Goal: Task Accomplishment & Management: Manage account settings

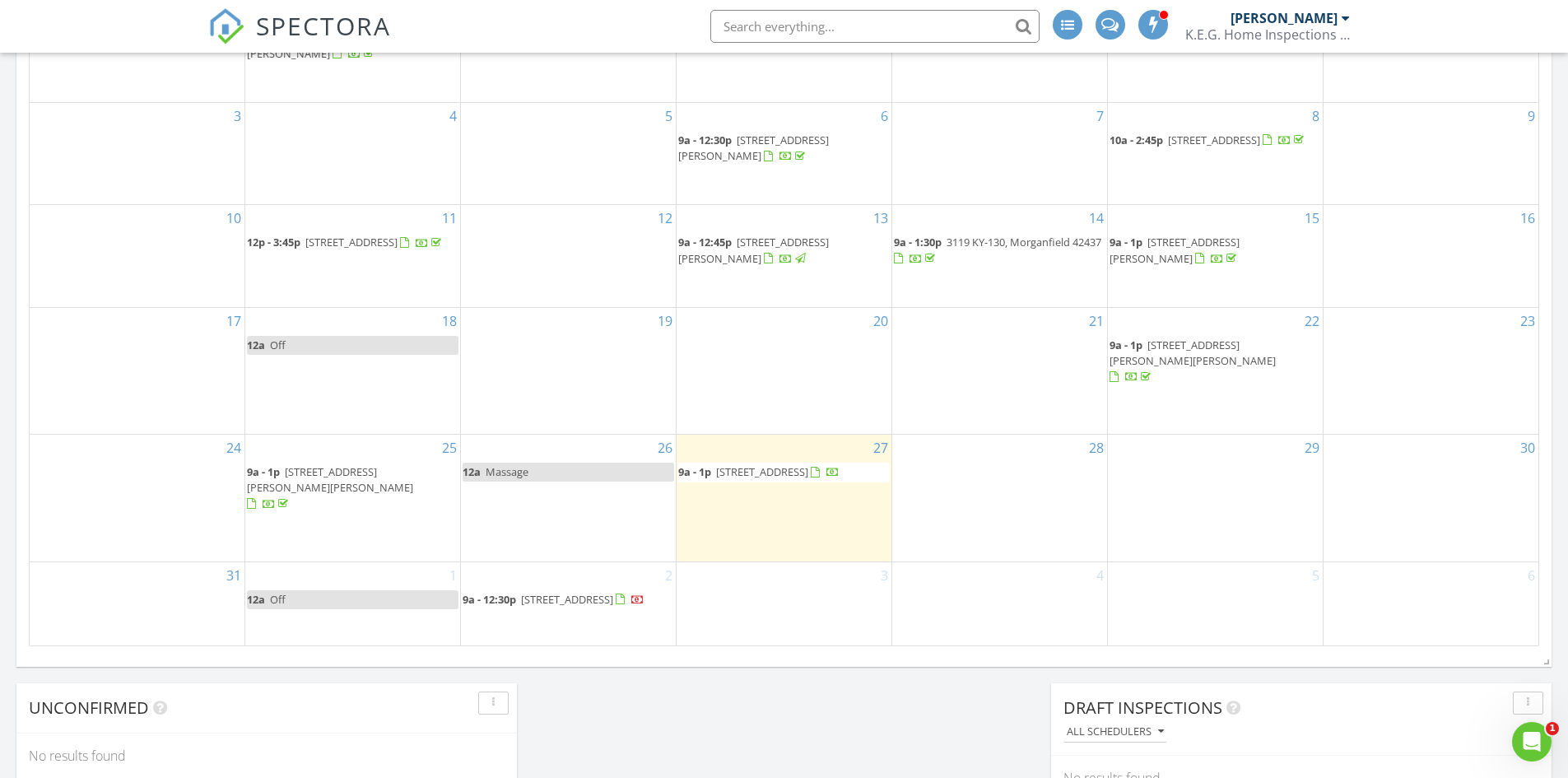
scroll to position [989, 0]
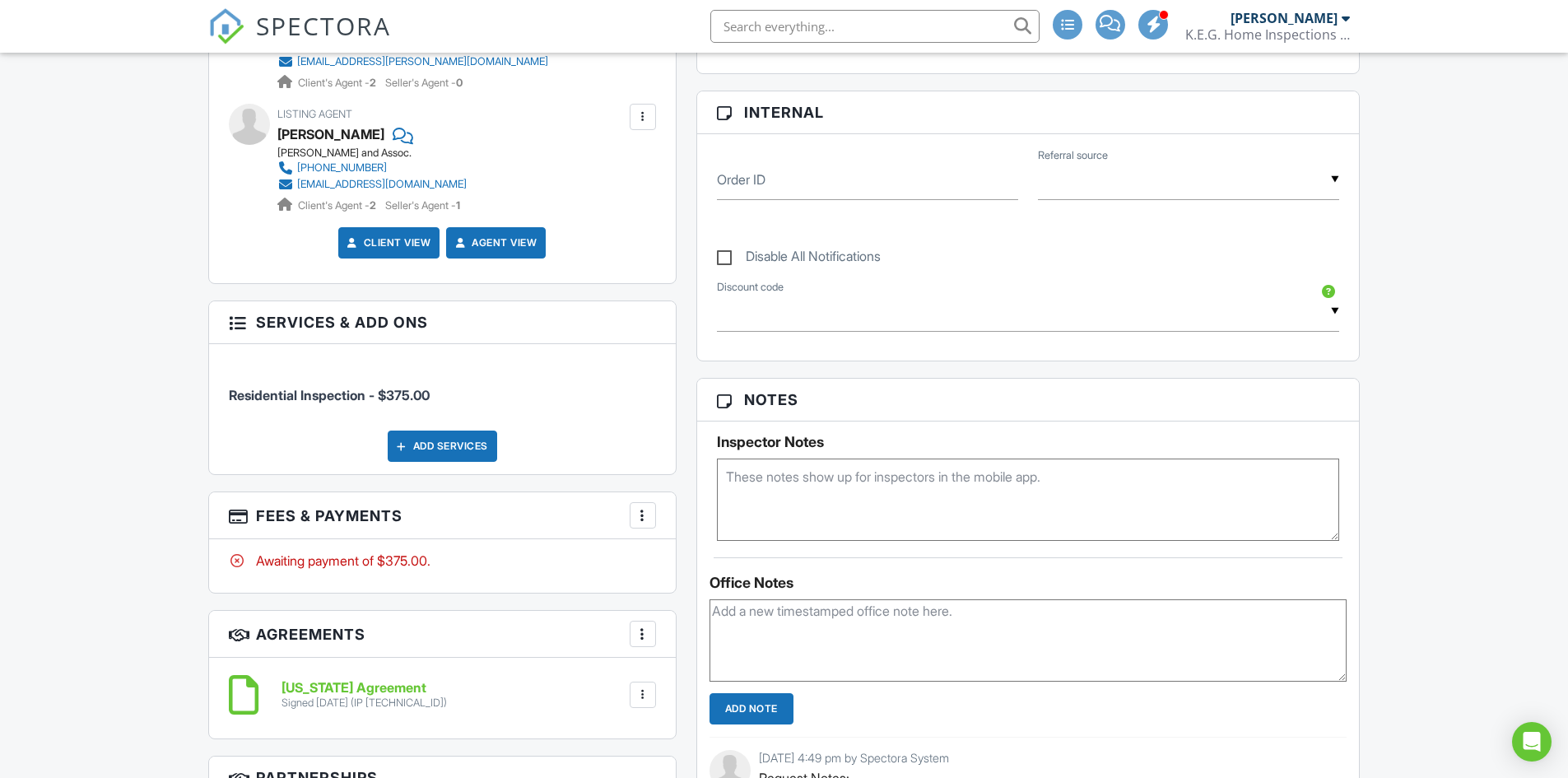
click at [644, 515] on div at bounding box center [643, 515] width 16 height 16
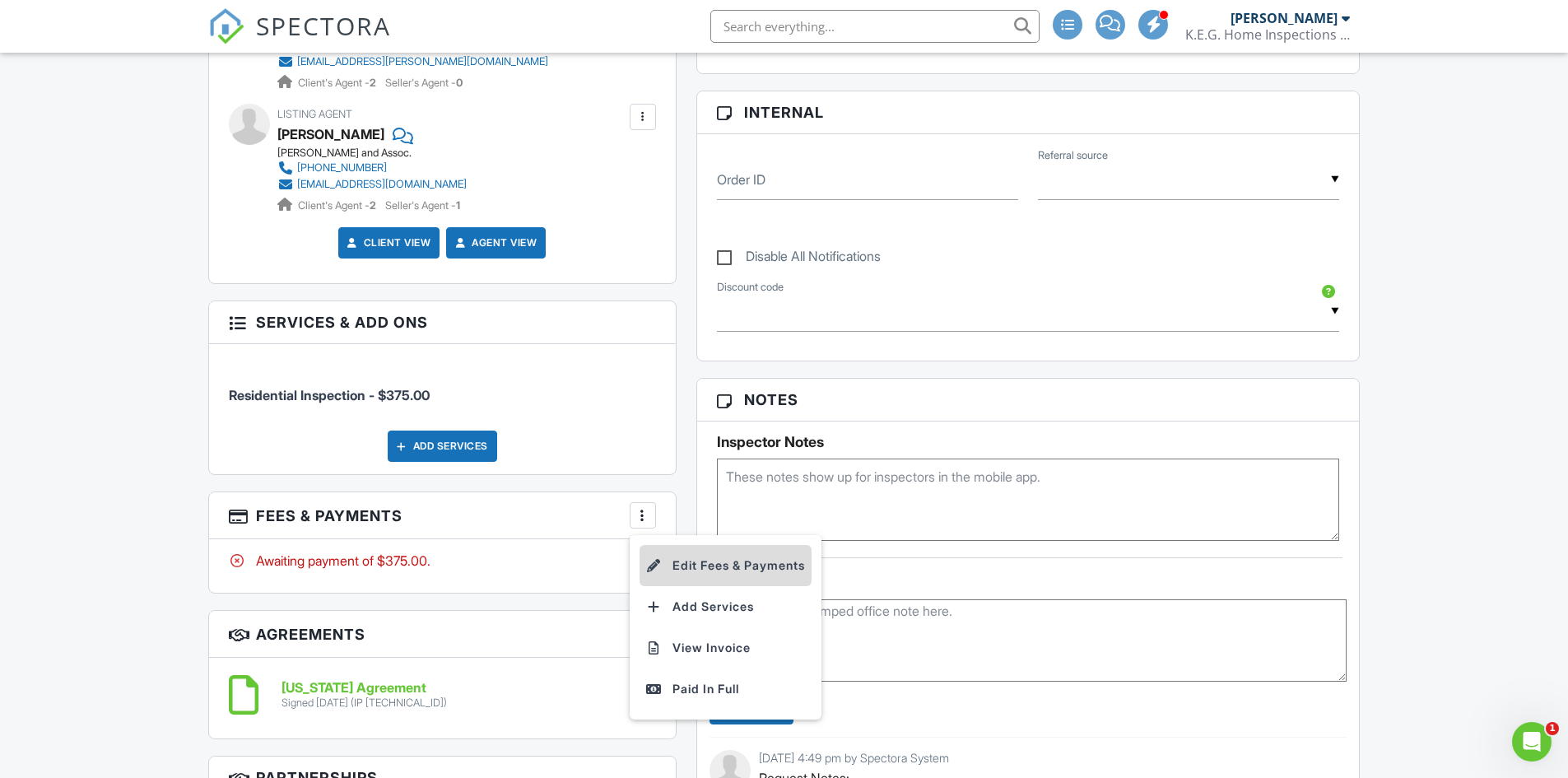
click at [712, 567] on li "Edit Fees & Payments" at bounding box center [725, 566] width 172 height 42
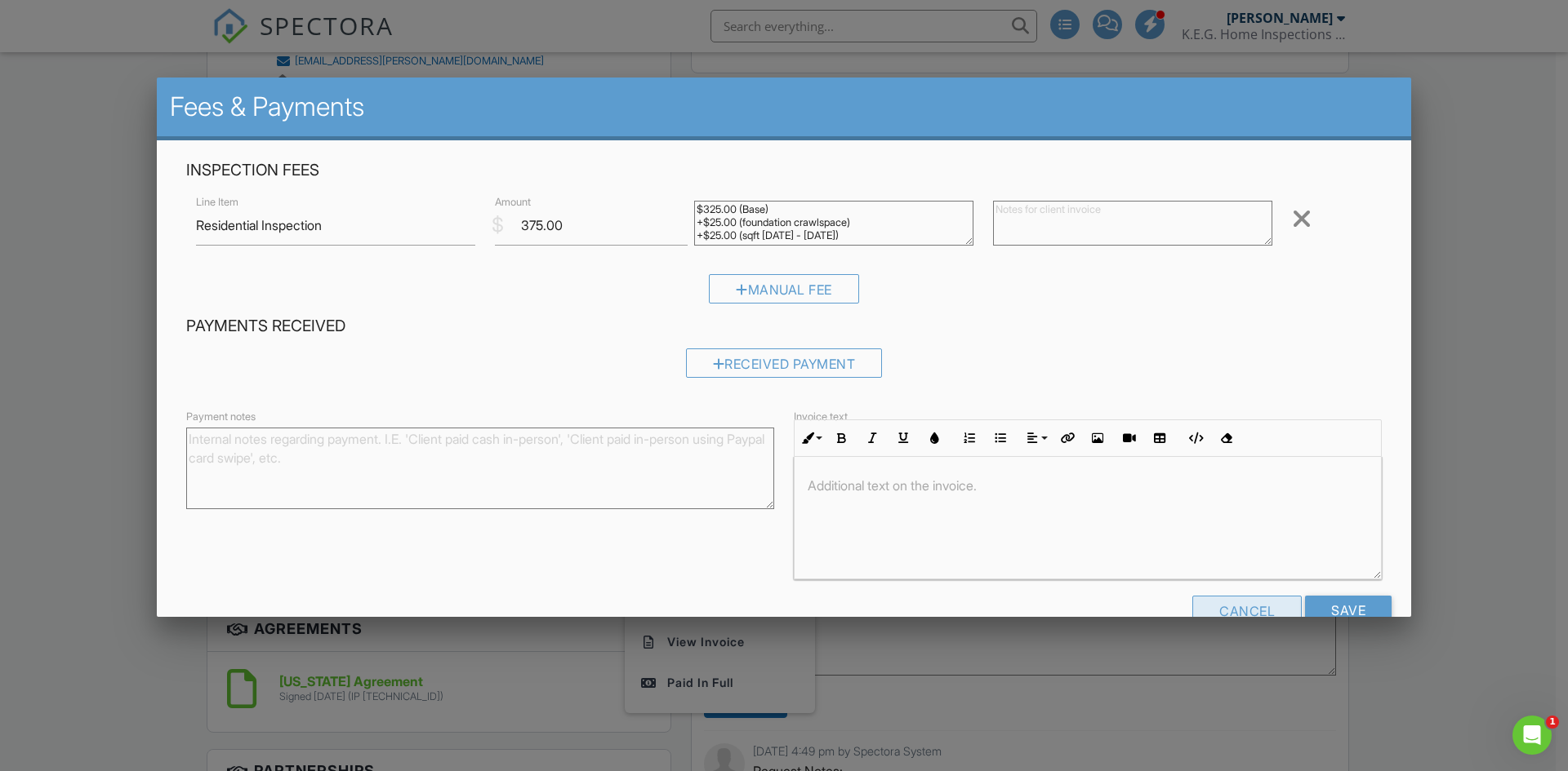
click at [1237, 600] on div "Cancel" at bounding box center [1247, 610] width 109 height 30
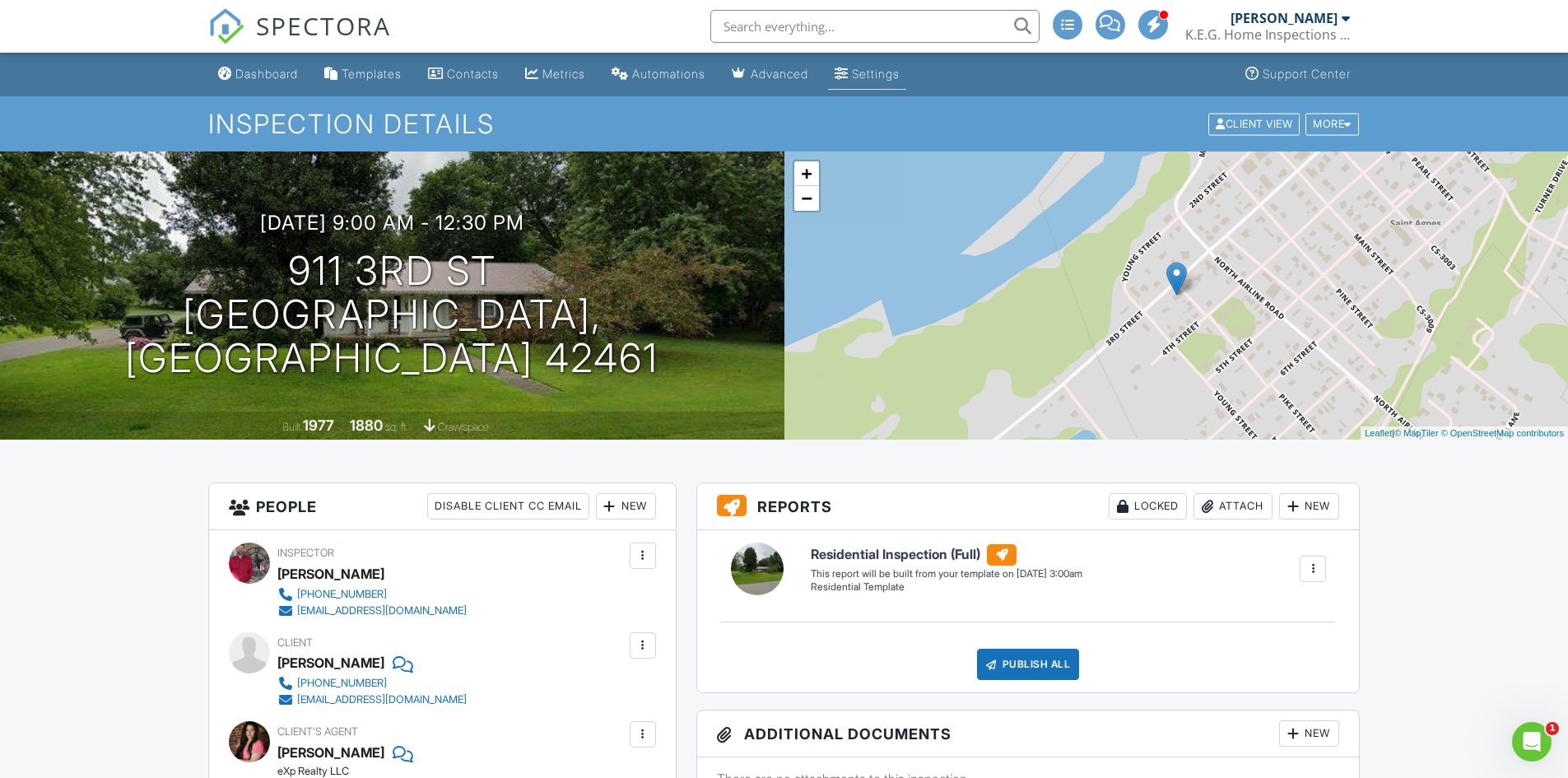
click at [883, 74] on div "Settings" at bounding box center [875, 73] width 48 height 14
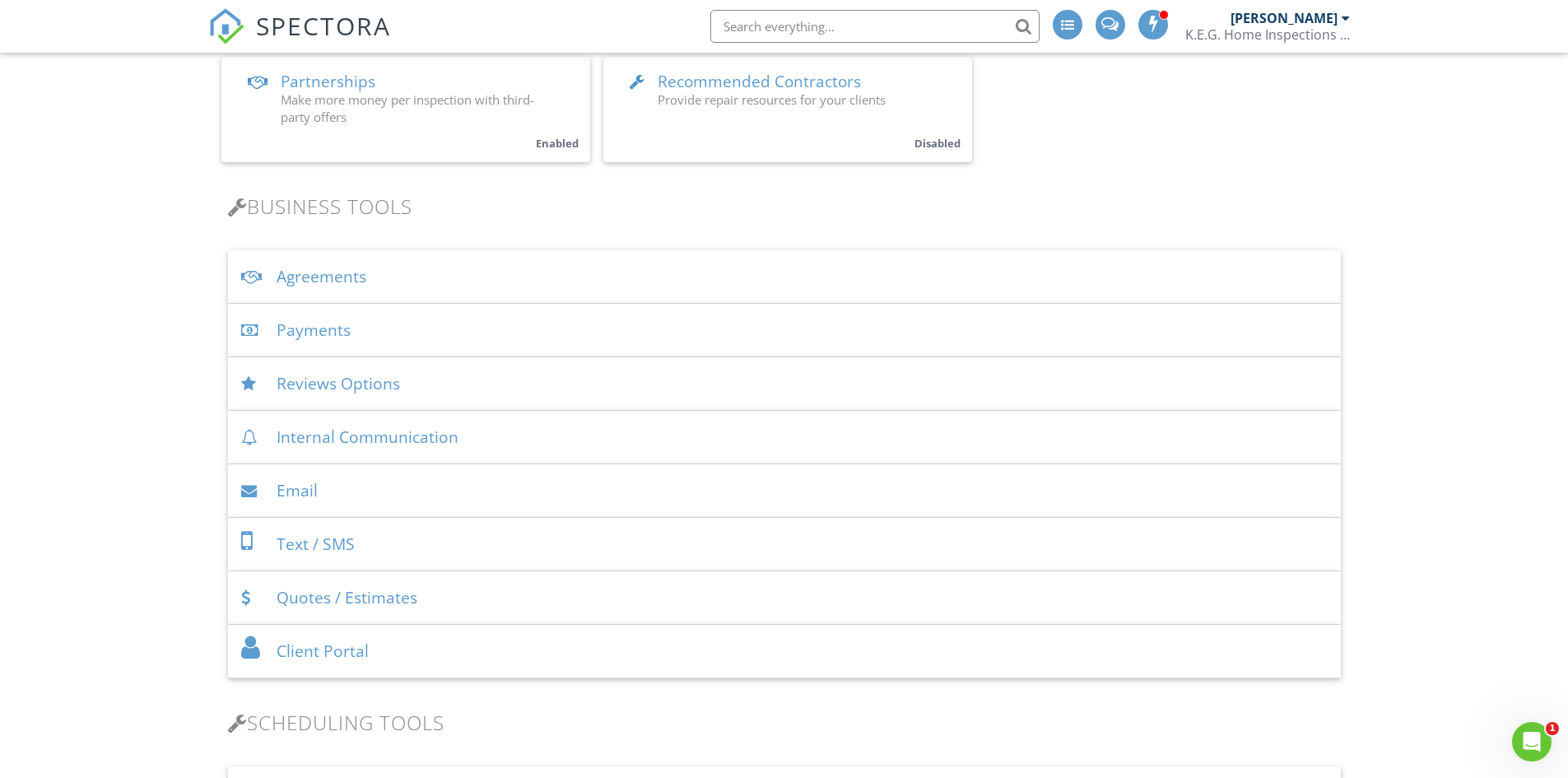
click at [339, 338] on div "Payments" at bounding box center [784, 330] width 1113 height 53
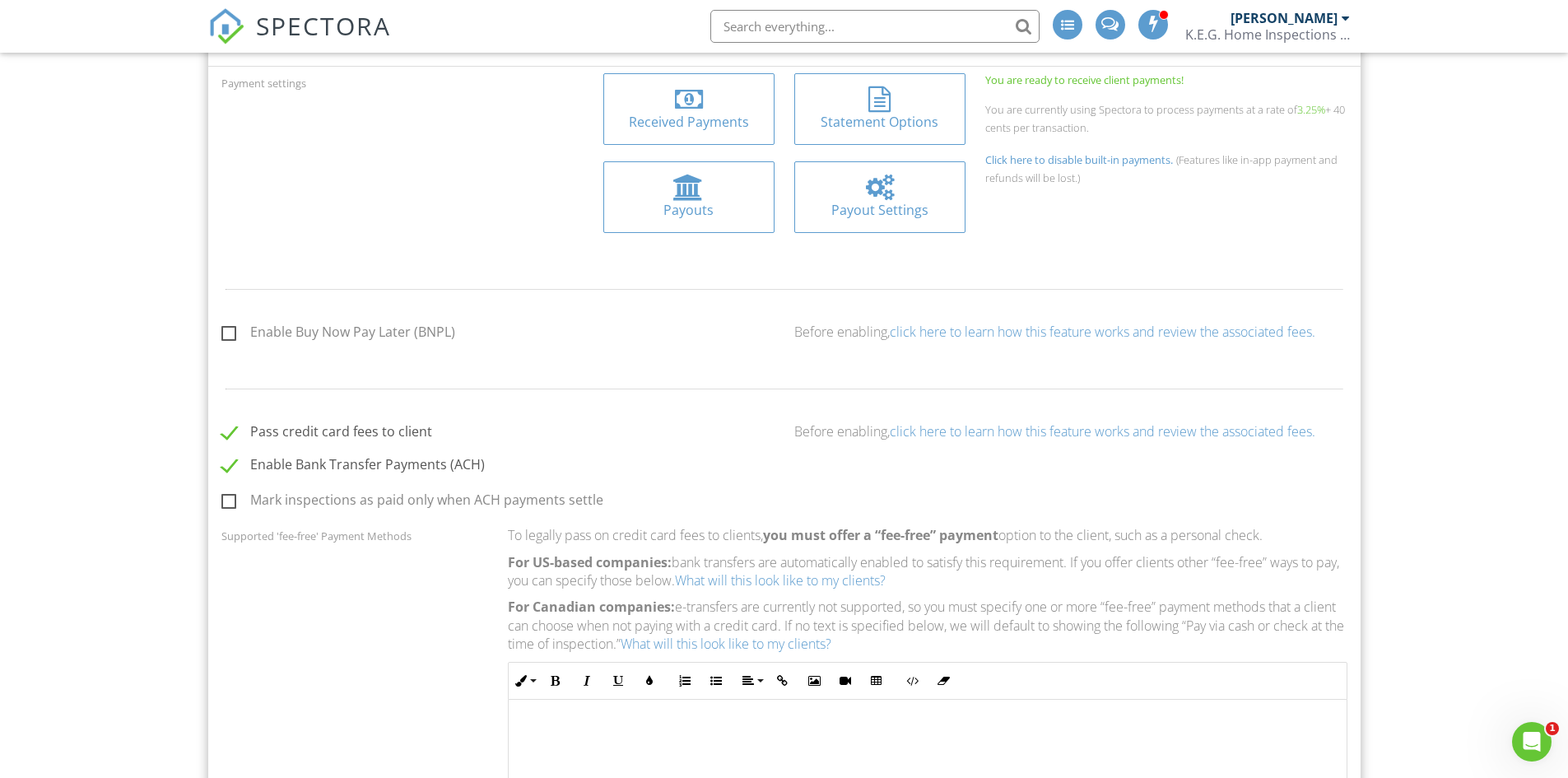
scroll to position [741, 0]
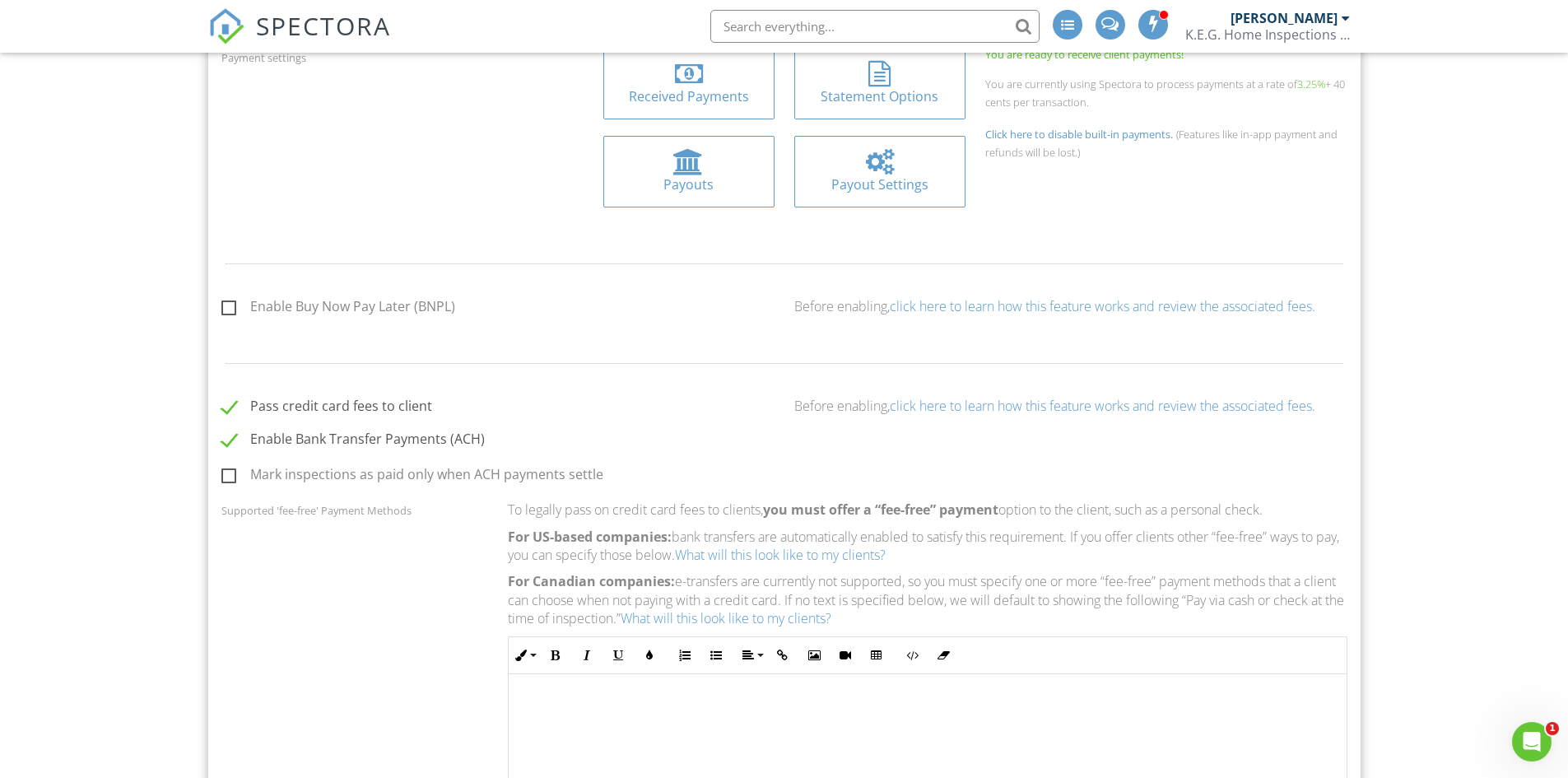
click at [230, 408] on label "Pass credit card fees to client" at bounding box center [326, 408] width 210 height 21
checkbox input "false"
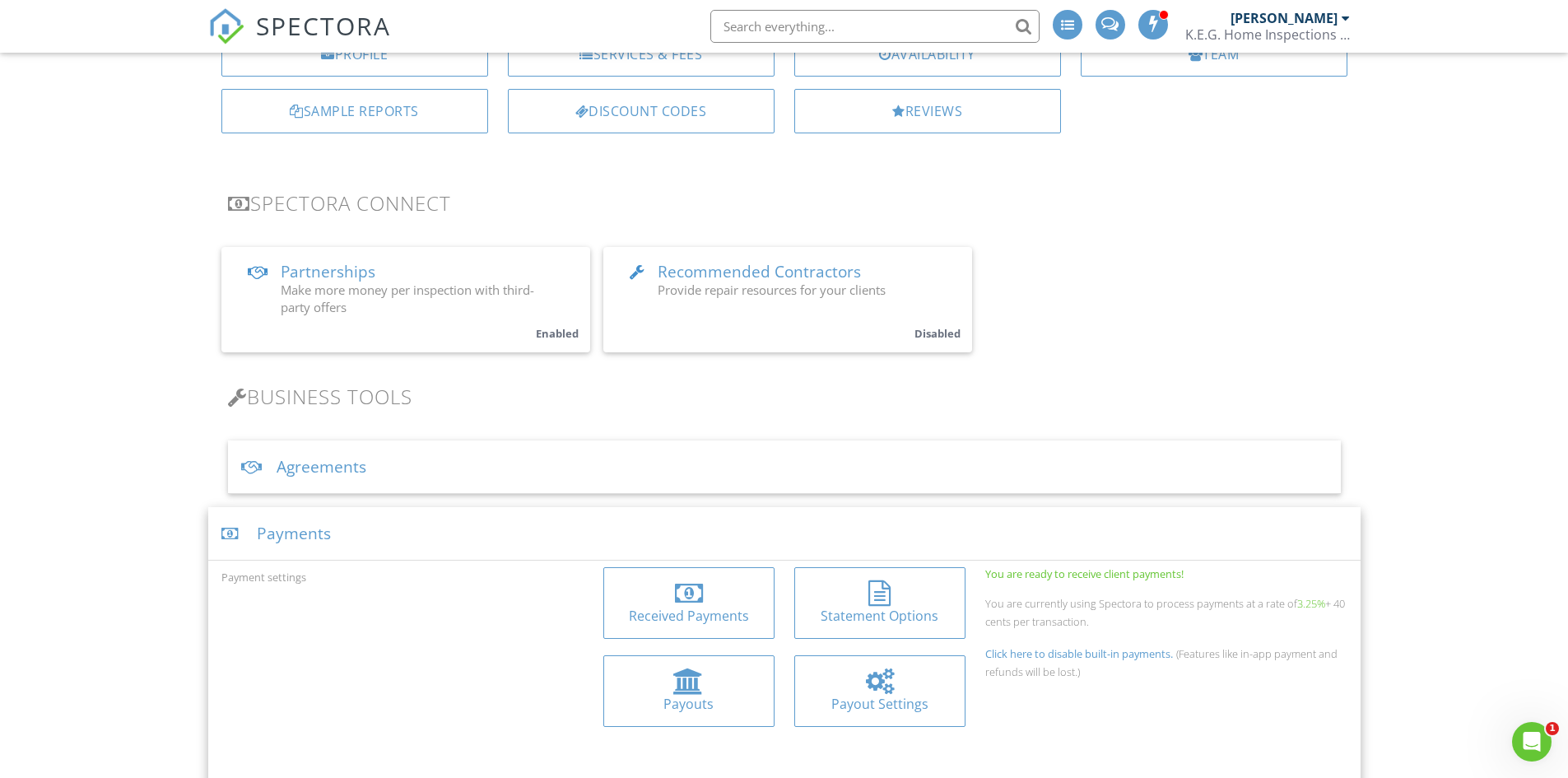
scroll to position [0, 0]
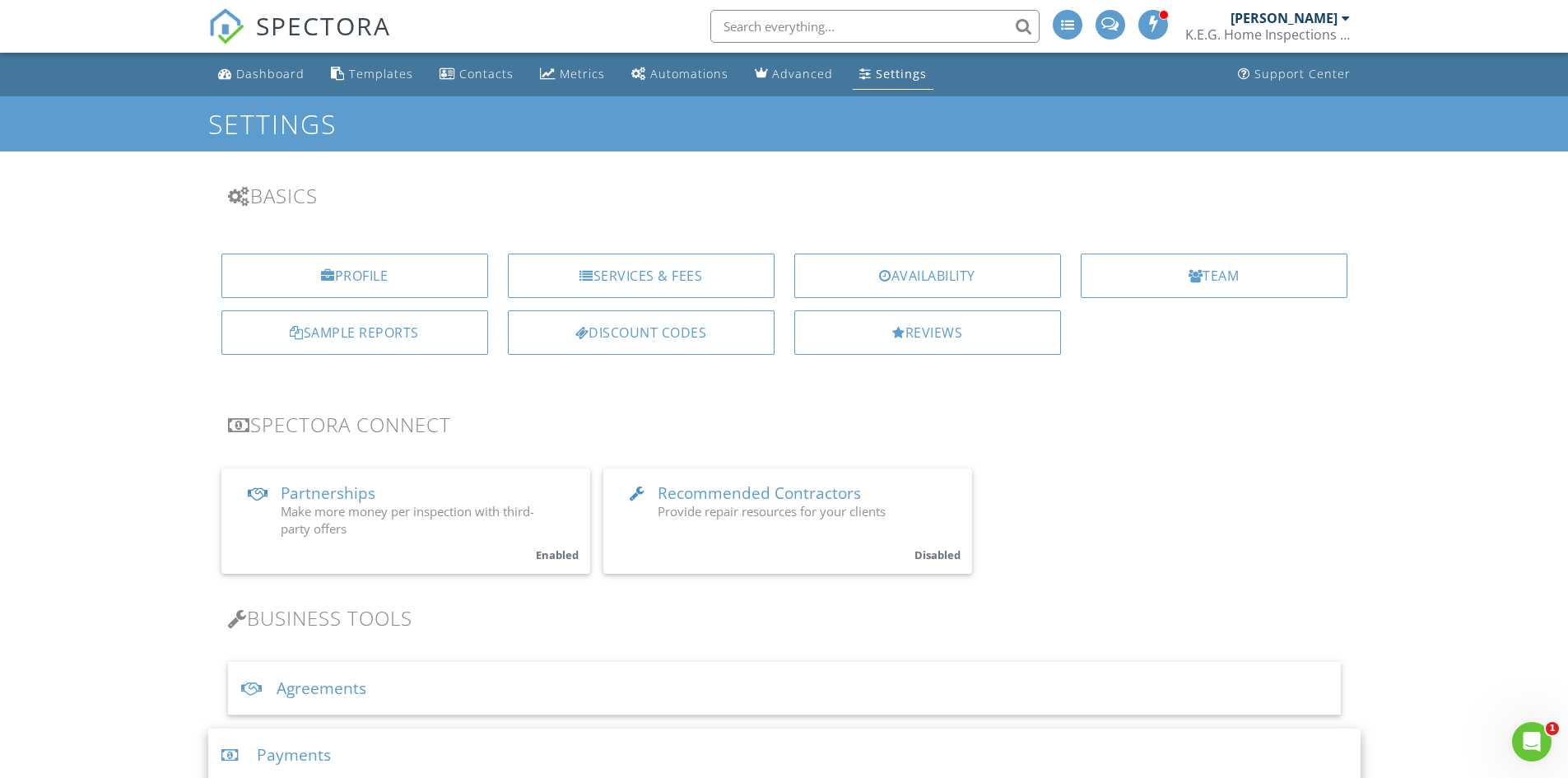
drag, startPoint x: 134, startPoint y: 386, endPoint x: 250, endPoint y: 111, distance: 298.5
click at [267, 74] on div "Dashboard" at bounding box center [271, 73] width 69 height 15
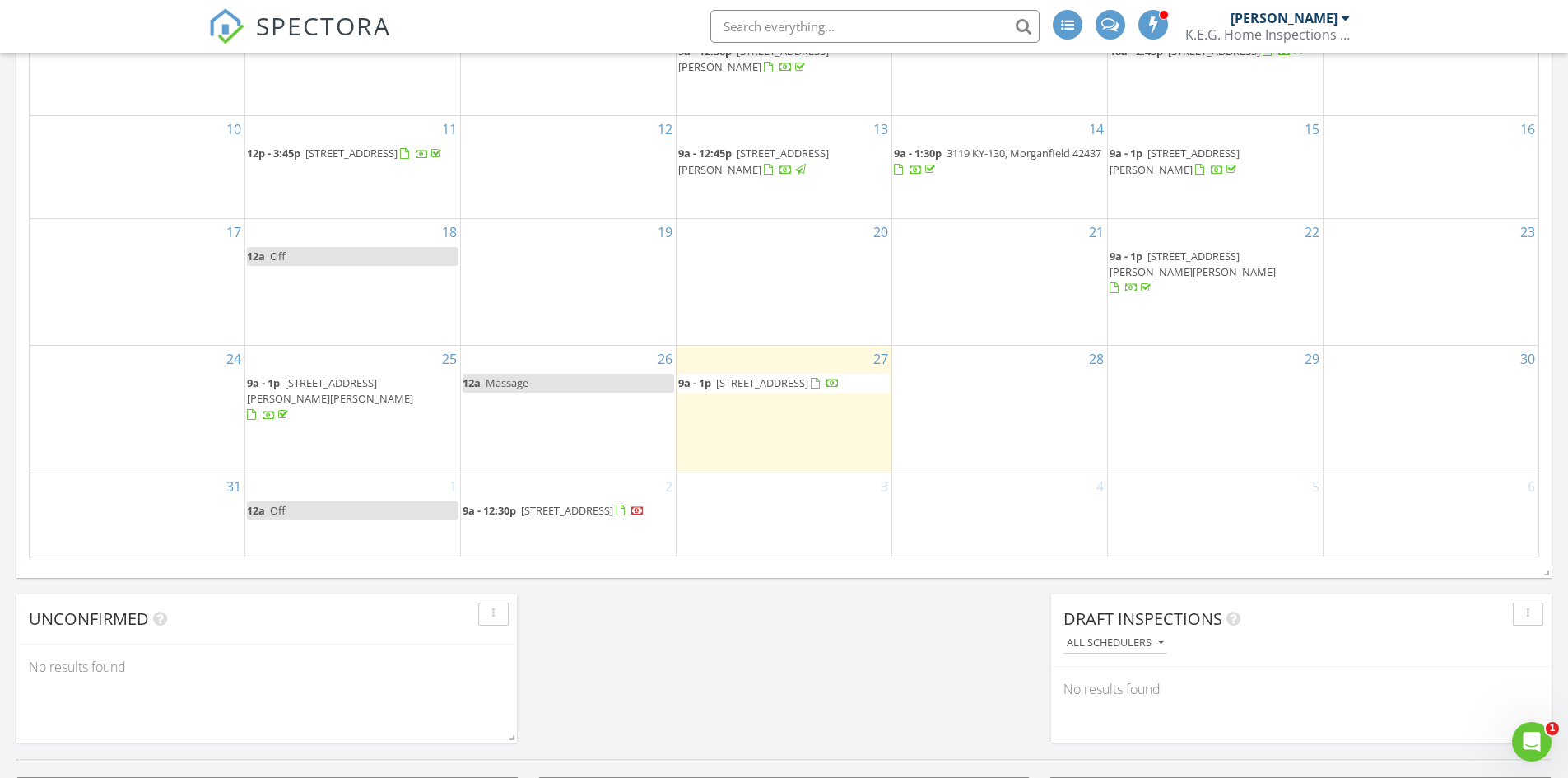
scroll to position [1071, 0]
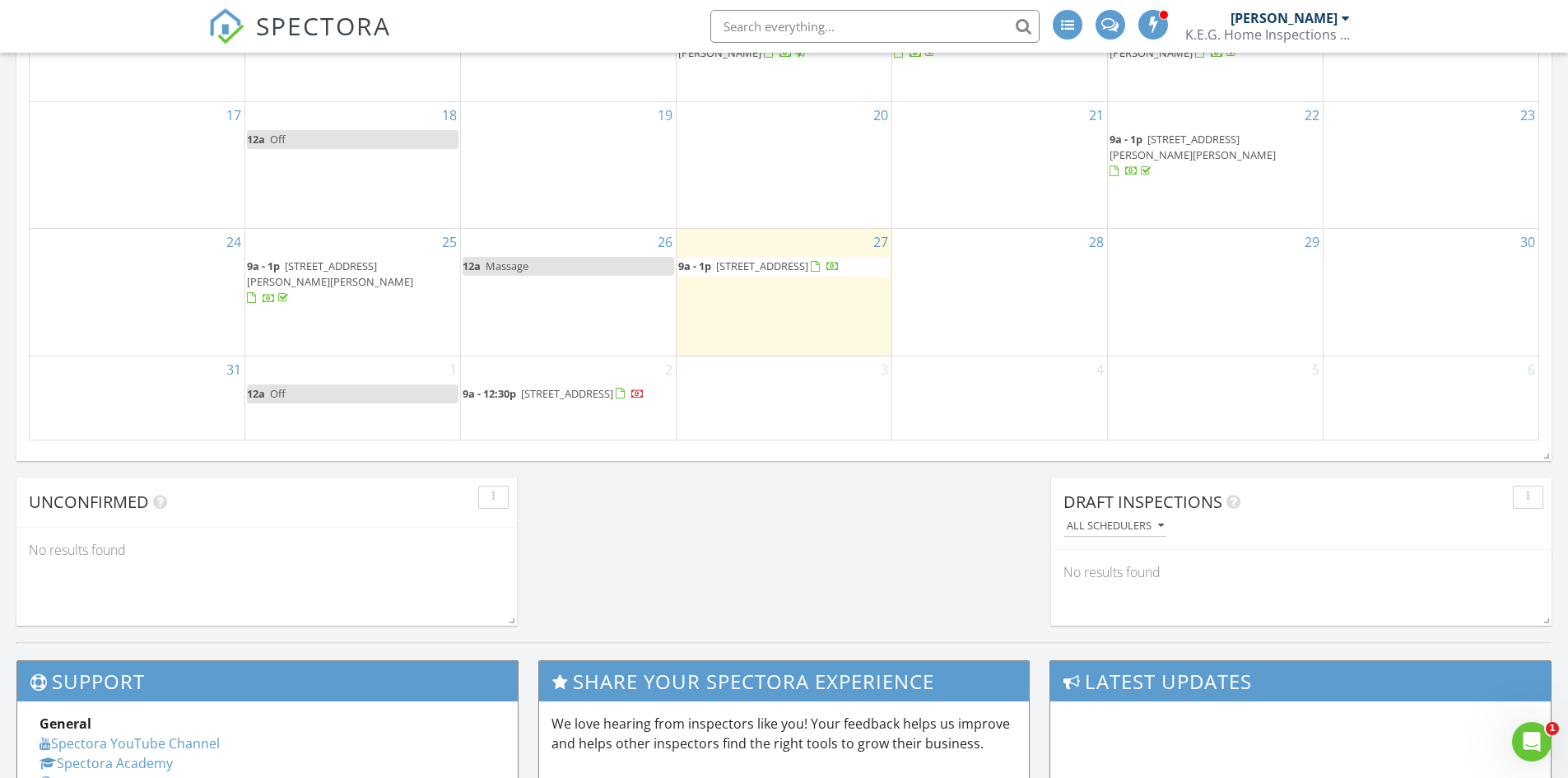
click at [574, 386] on span "911 3rd St, Uniontown 42461" at bounding box center [567, 393] width 92 height 14
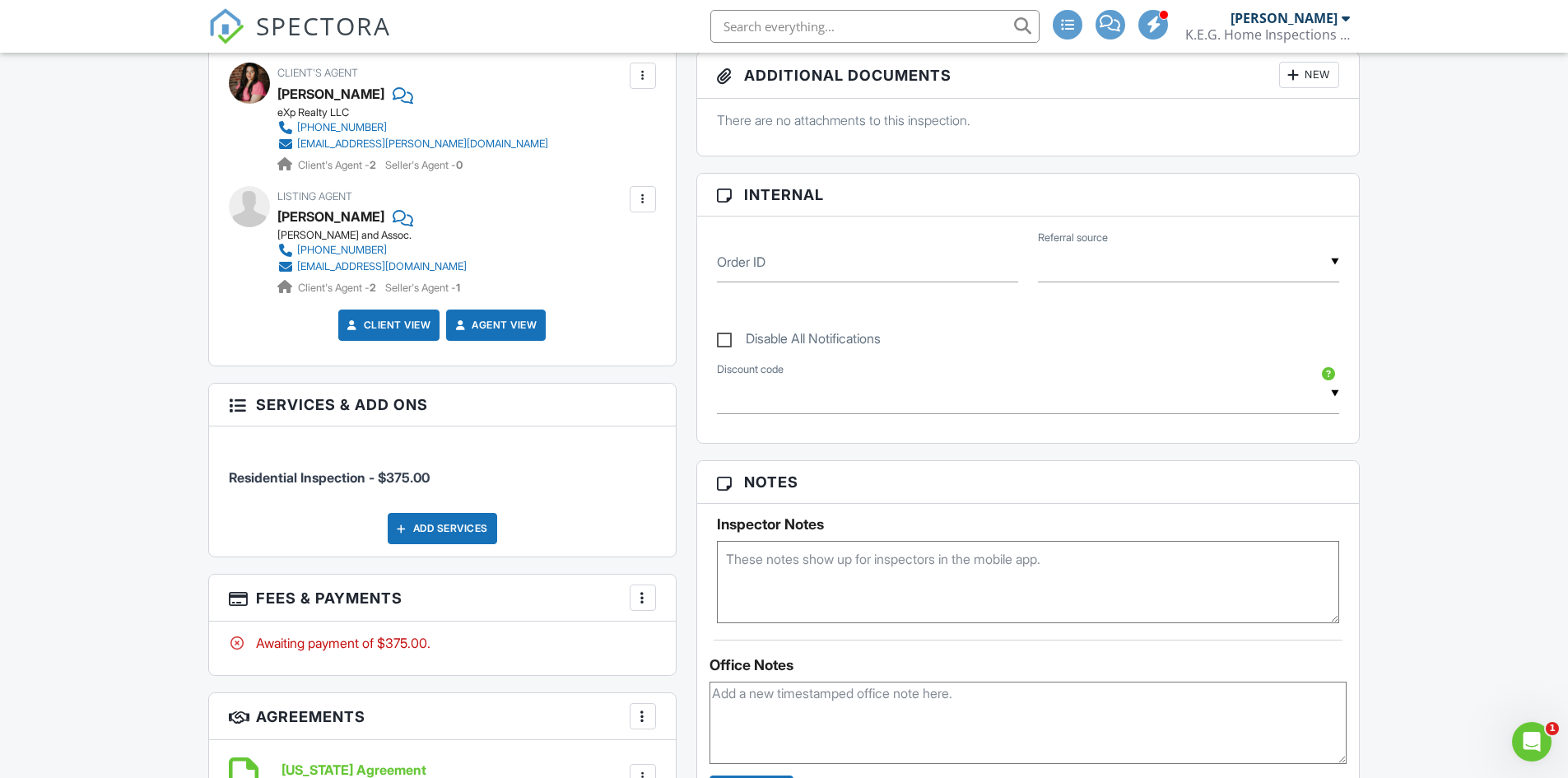
click at [406, 322] on link "Client View" at bounding box center [387, 325] width 88 height 16
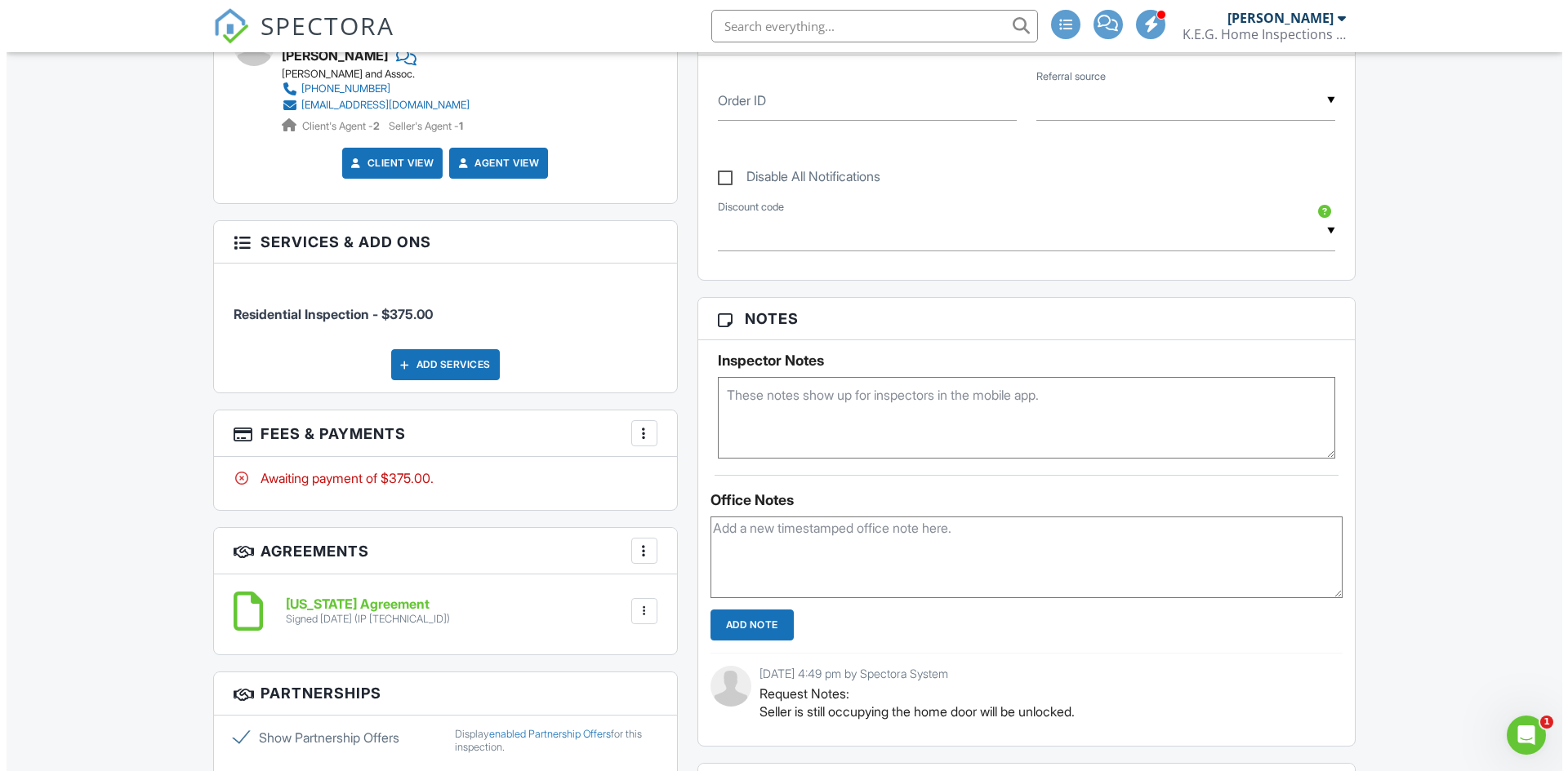
scroll to position [816, 0]
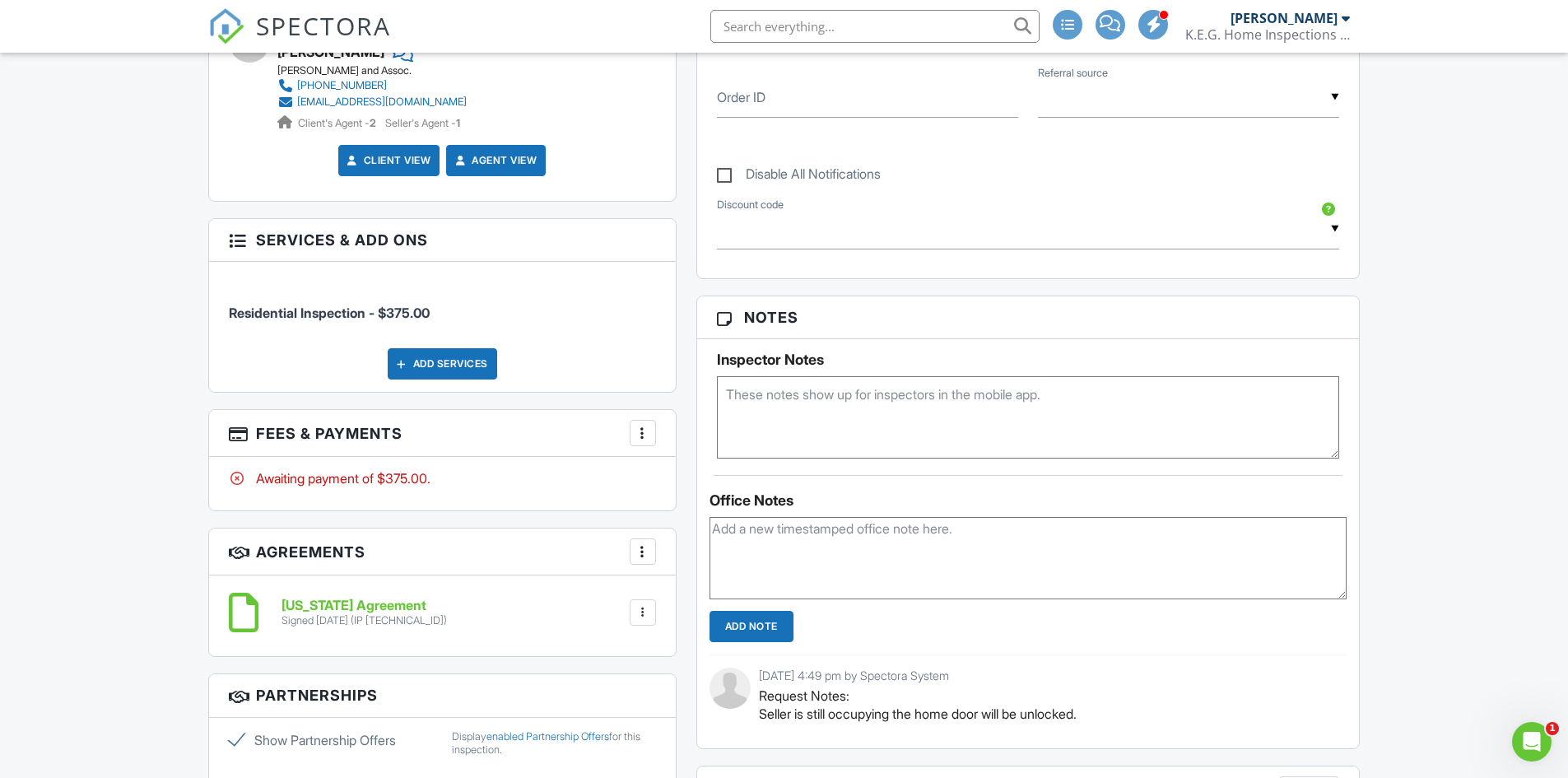
click at [636, 435] on div at bounding box center [643, 433] width 16 height 16
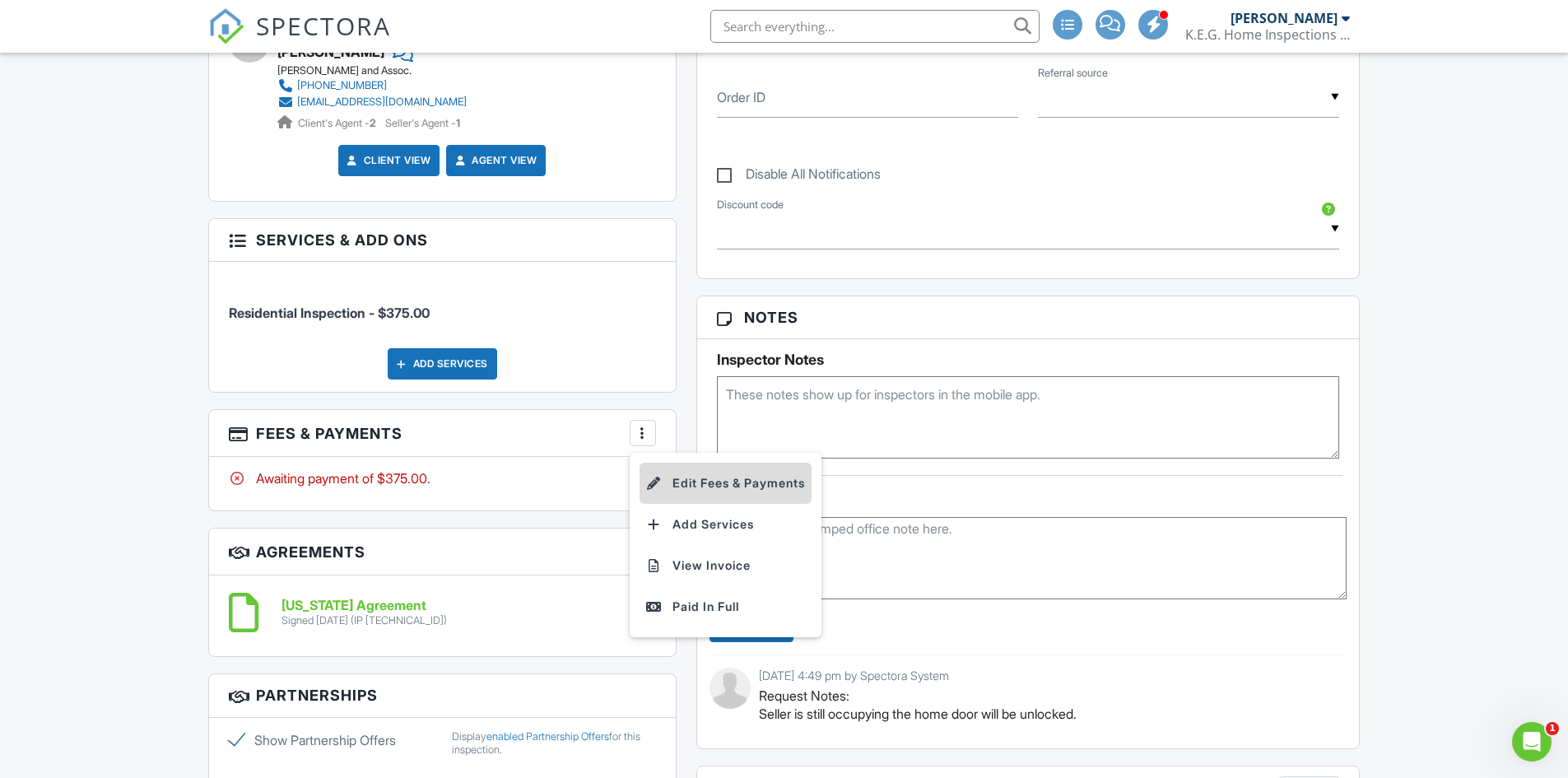
click at [733, 484] on li "Edit Fees & Payments" at bounding box center [725, 483] width 172 height 42
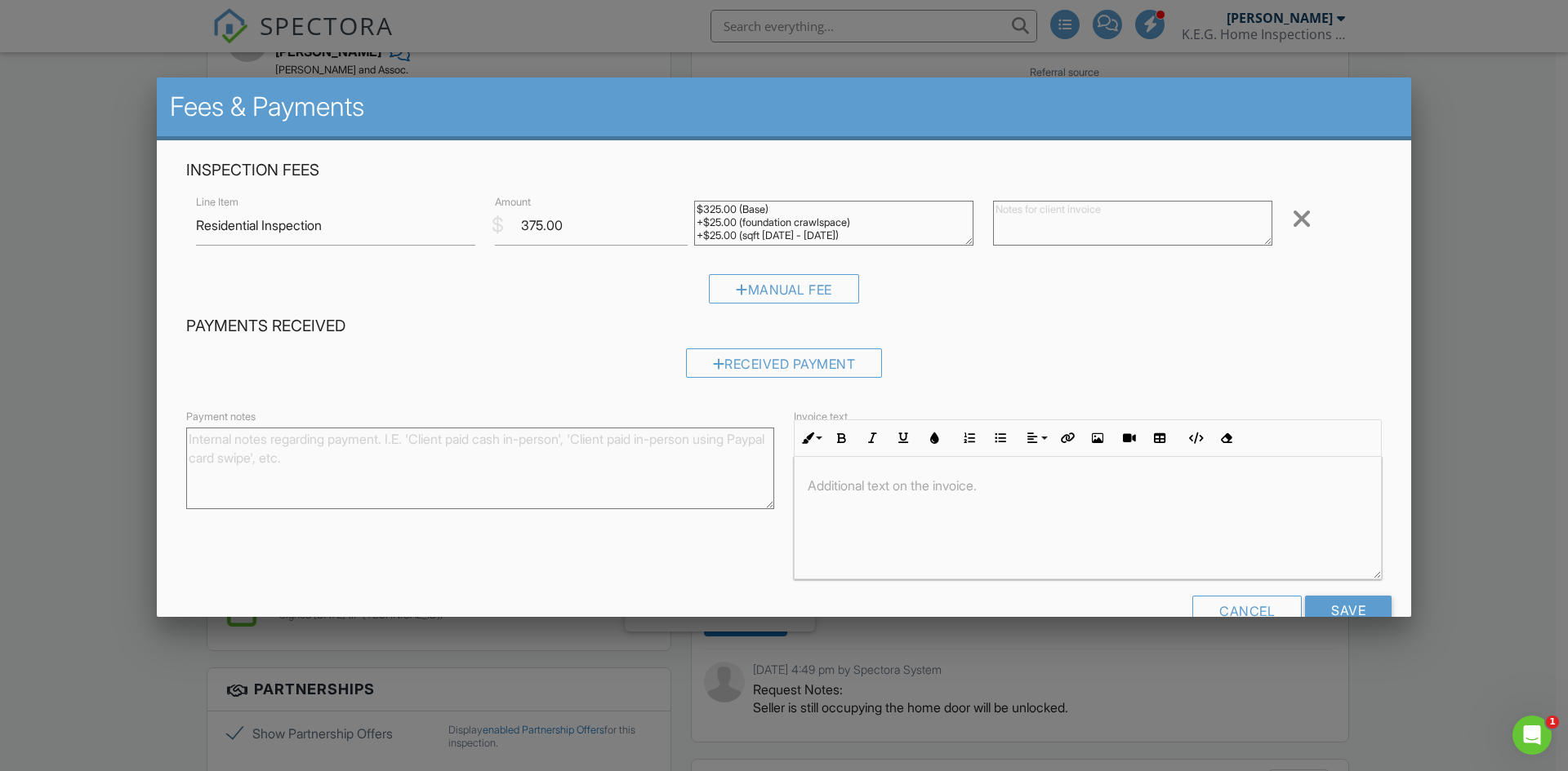
click at [443, 346] on div "Payments Received Received Payment" at bounding box center [784, 353] width 1215 height 74
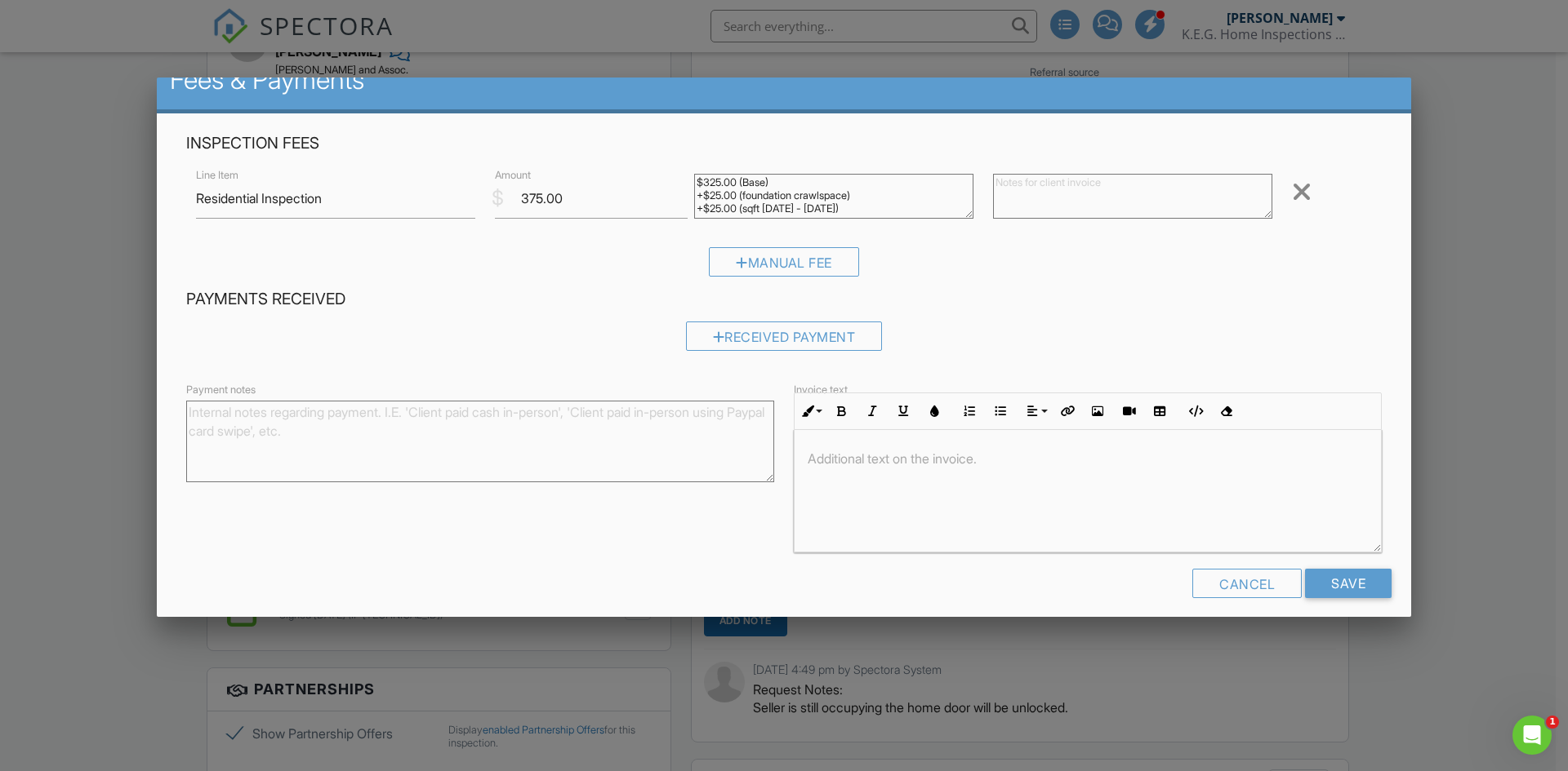
scroll to position [40, 0]
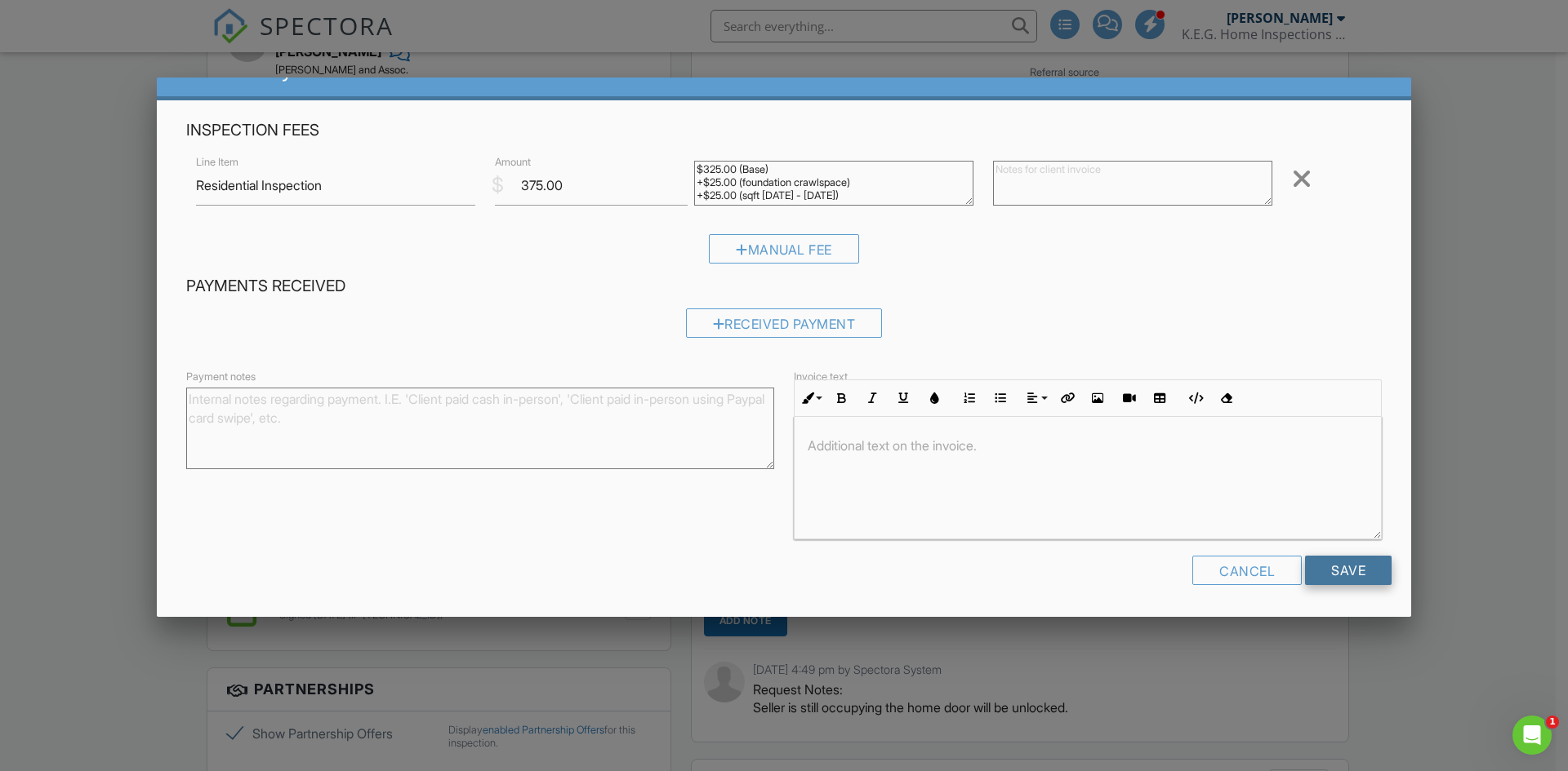
click at [1337, 563] on input "Save" at bounding box center [1348, 570] width 87 height 30
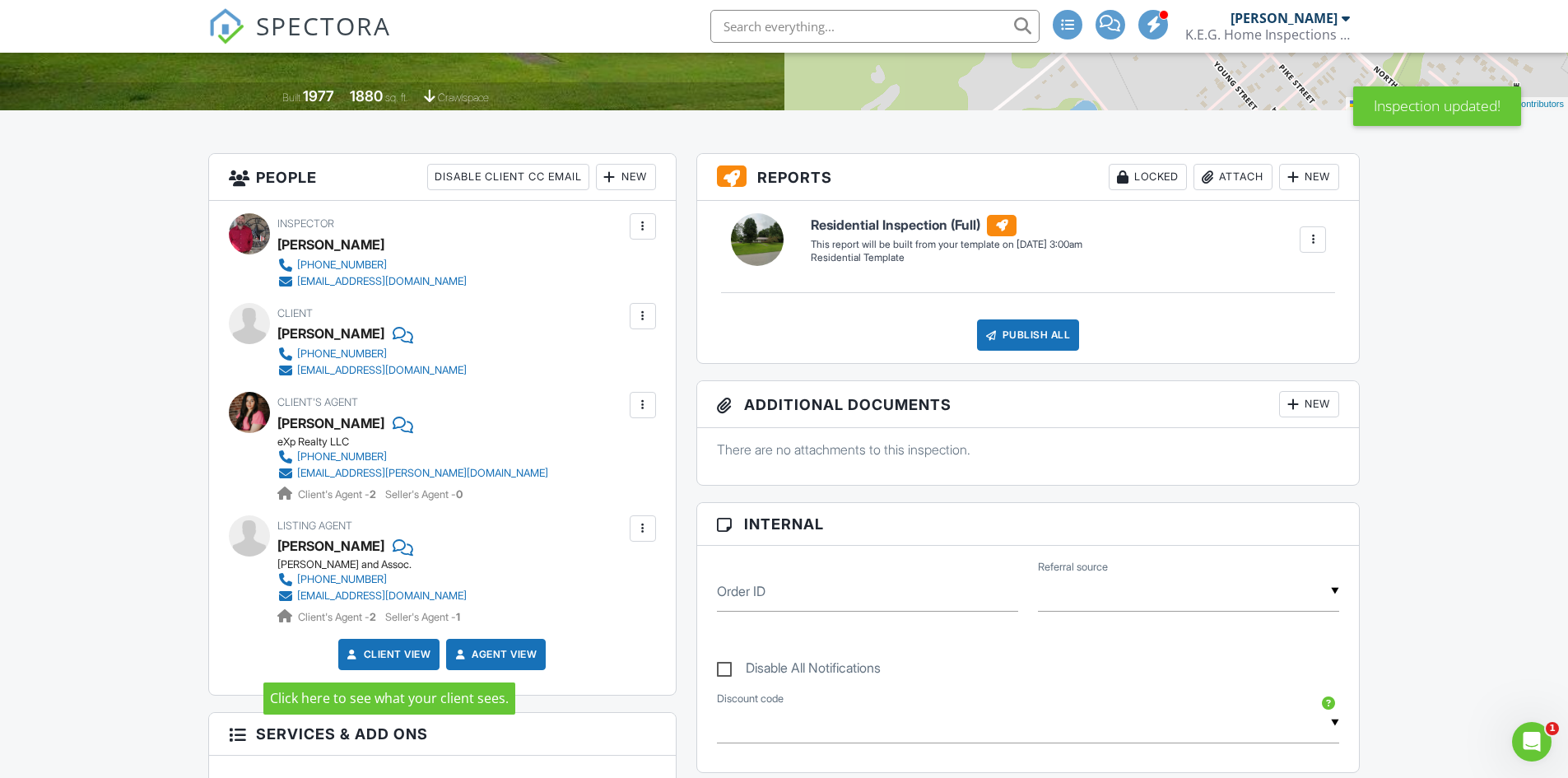
click at [397, 658] on link "Client View" at bounding box center [387, 654] width 88 height 16
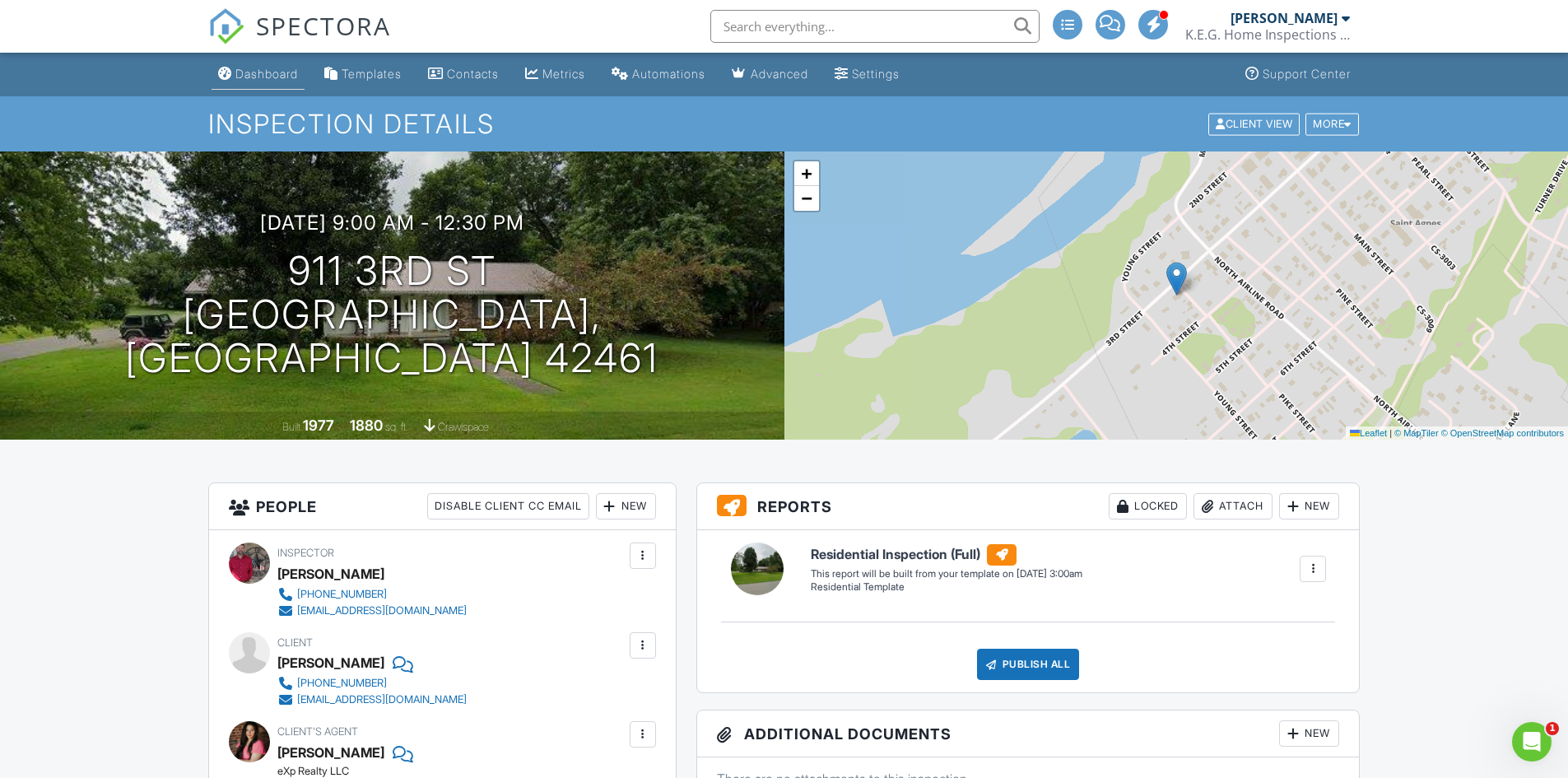
click at [276, 72] on div "Dashboard" at bounding box center [266, 73] width 62 height 14
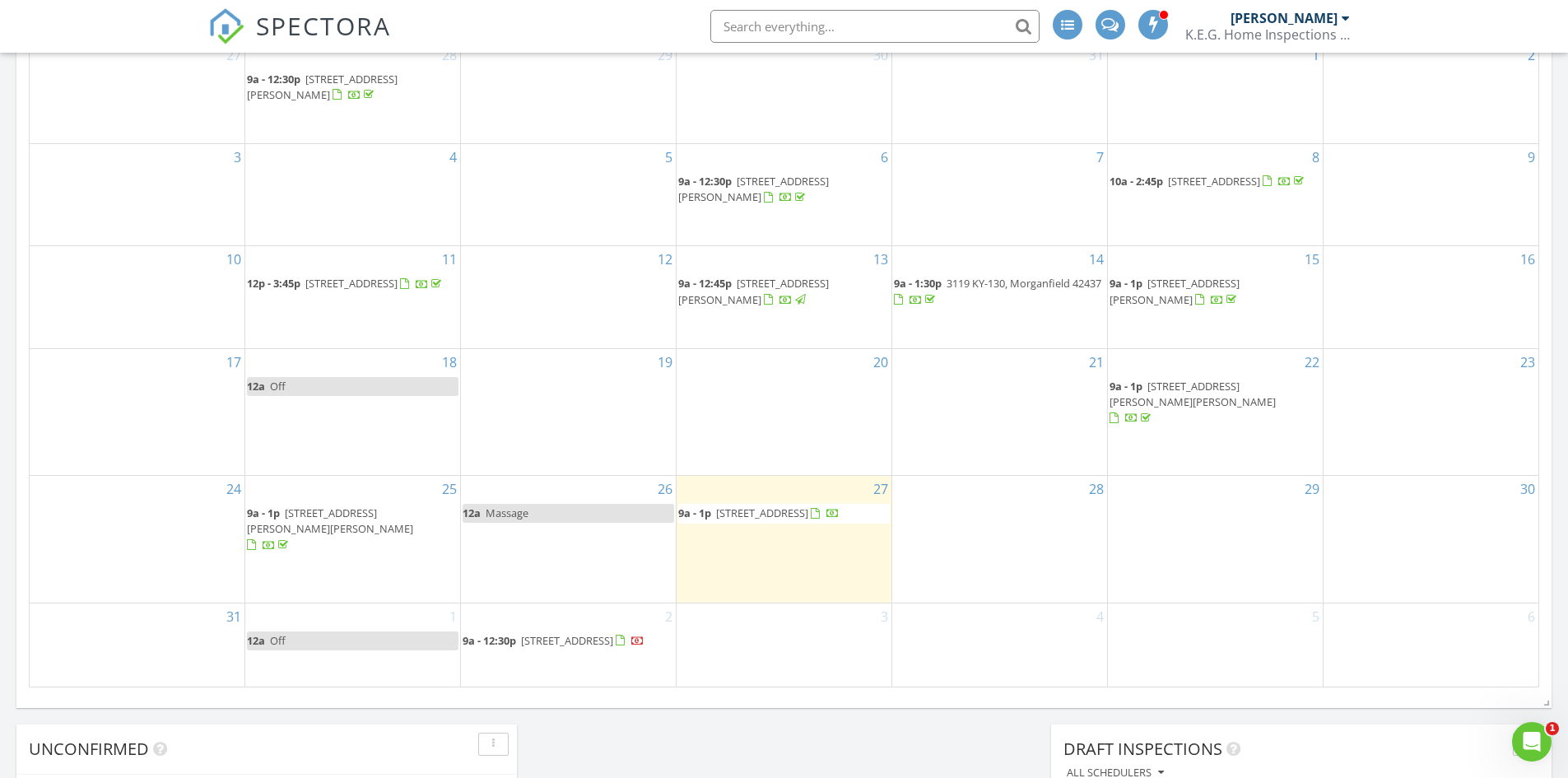
scroll to position [906, 0]
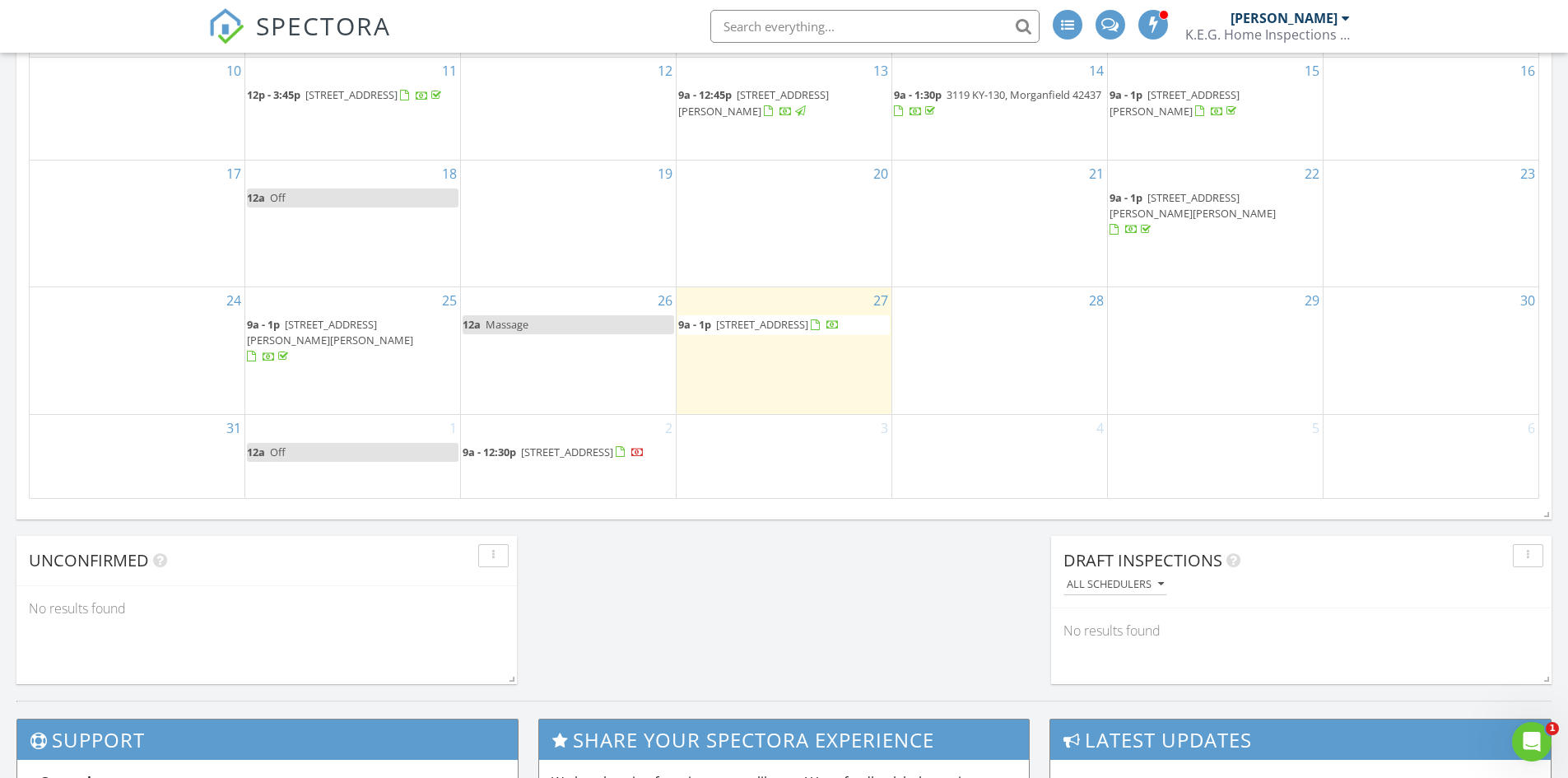
scroll to position [823, 0]
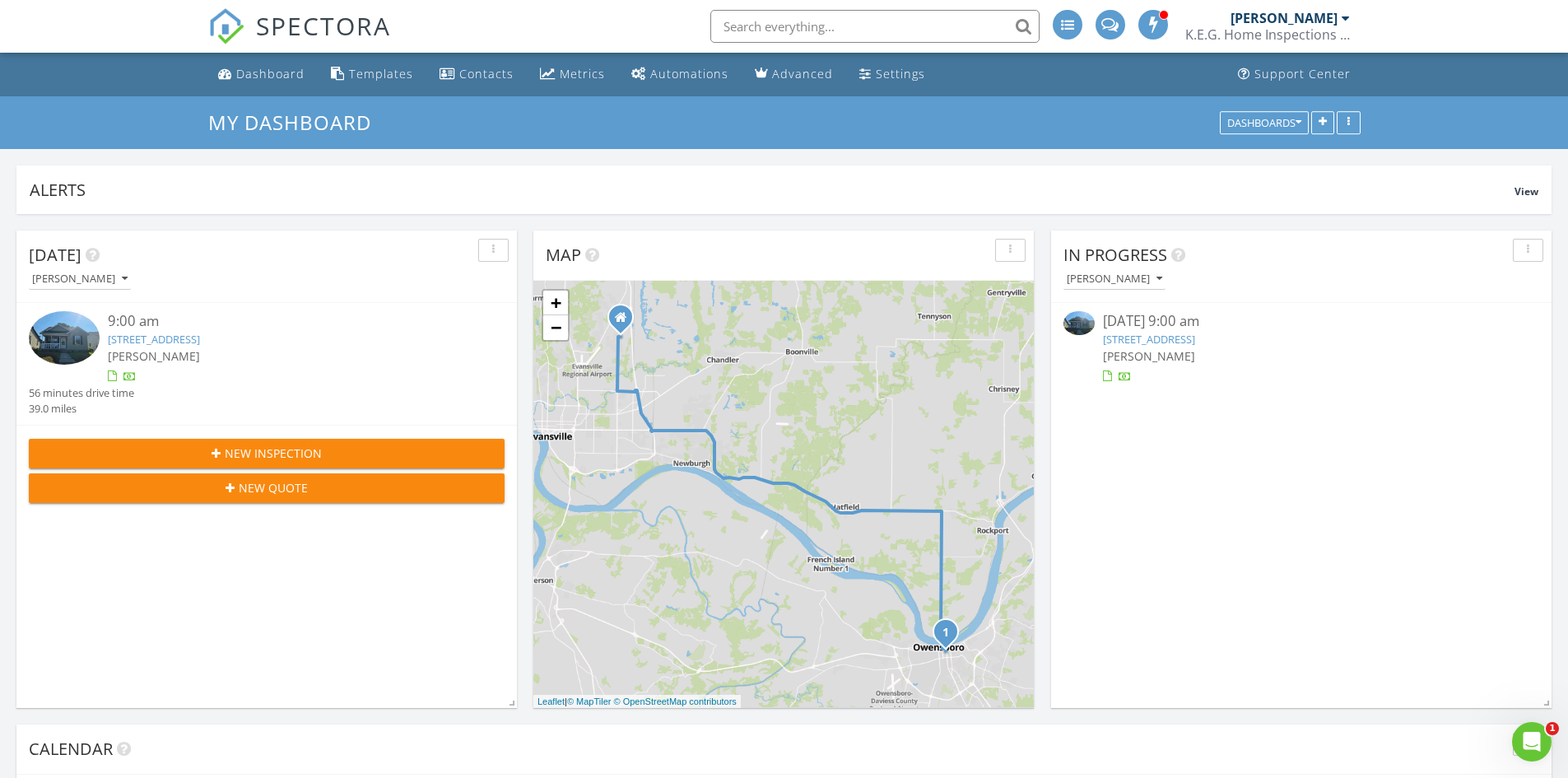
click at [200, 339] on link "[STREET_ADDRESS]" at bounding box center [154, 339] width 92 height 14
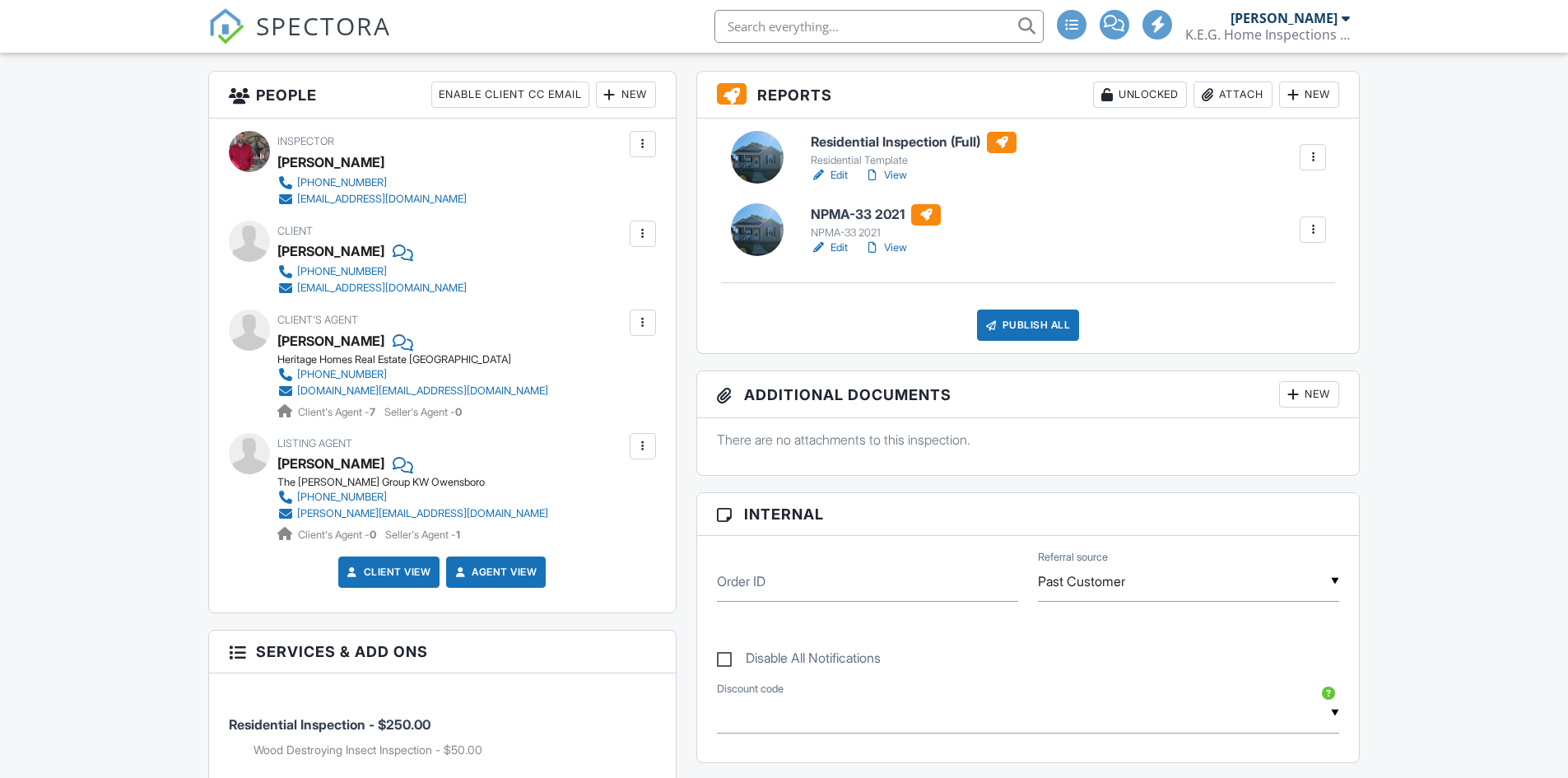
scroll to position [247, 0]
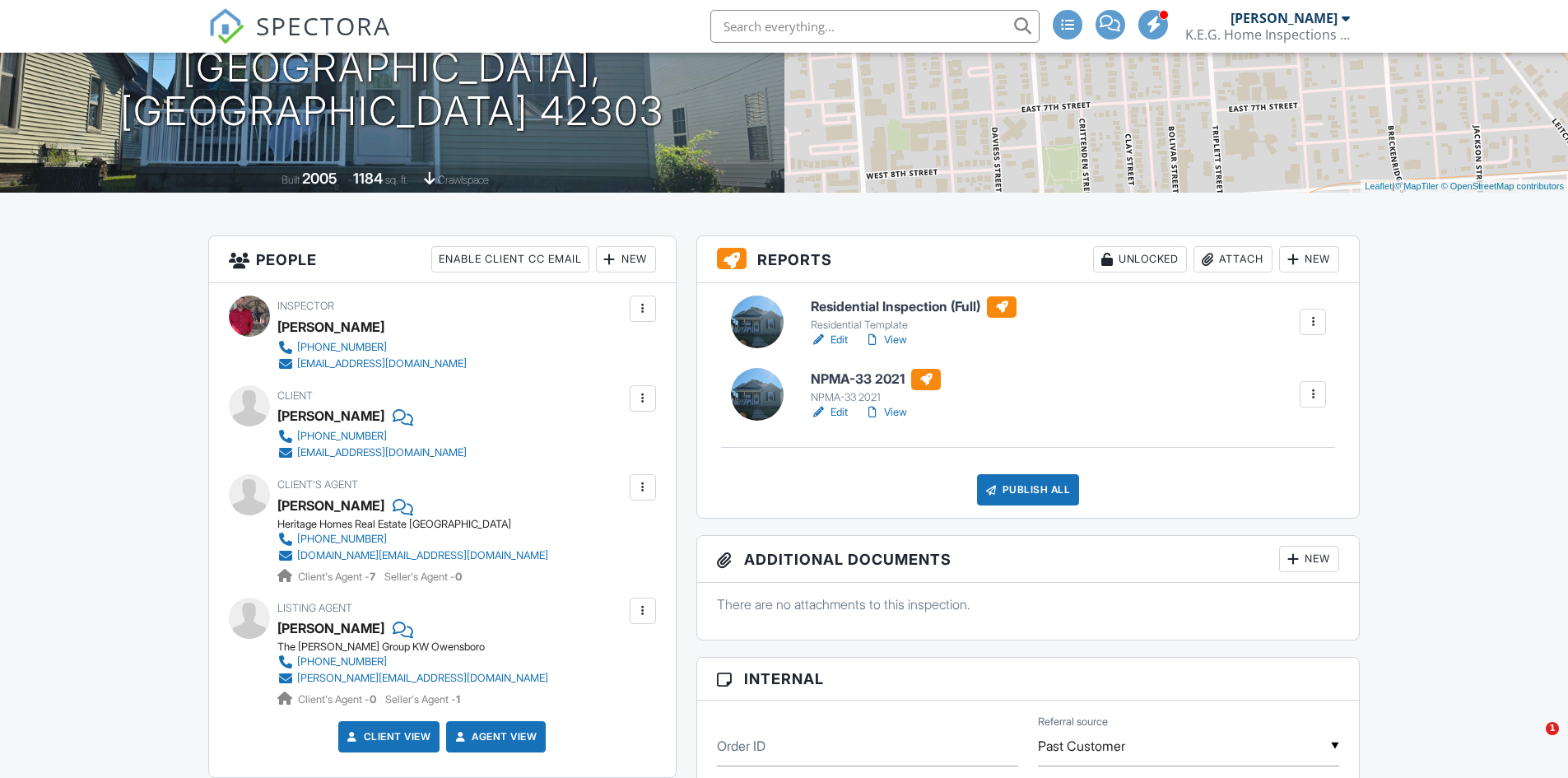
click at [835, 341] on link "Edit" at bounding box center [829, 340] width 37 height 16
